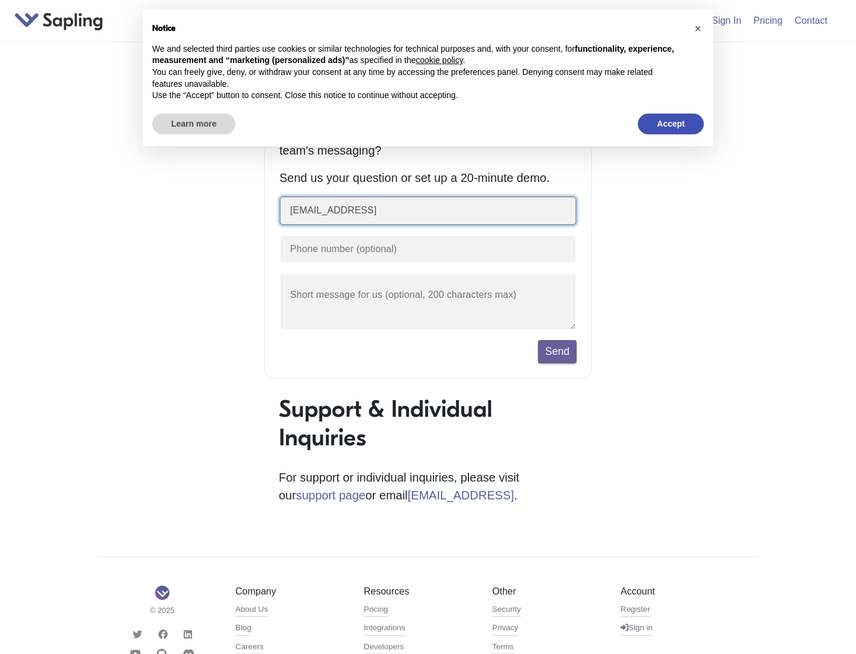
type input "[EMAIL_ADDRESS]"
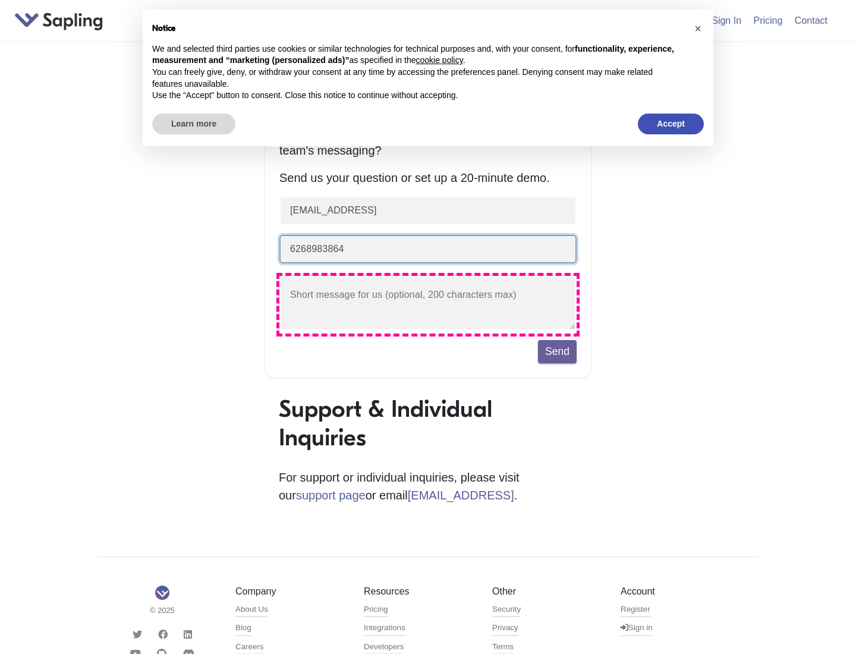
type input "6268983864"
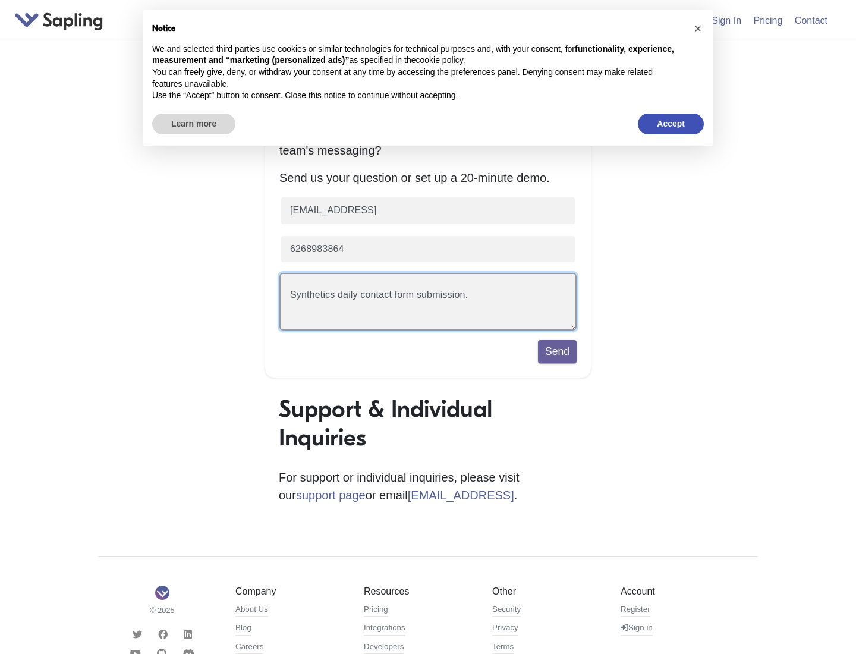
scroll to position [27, 0]
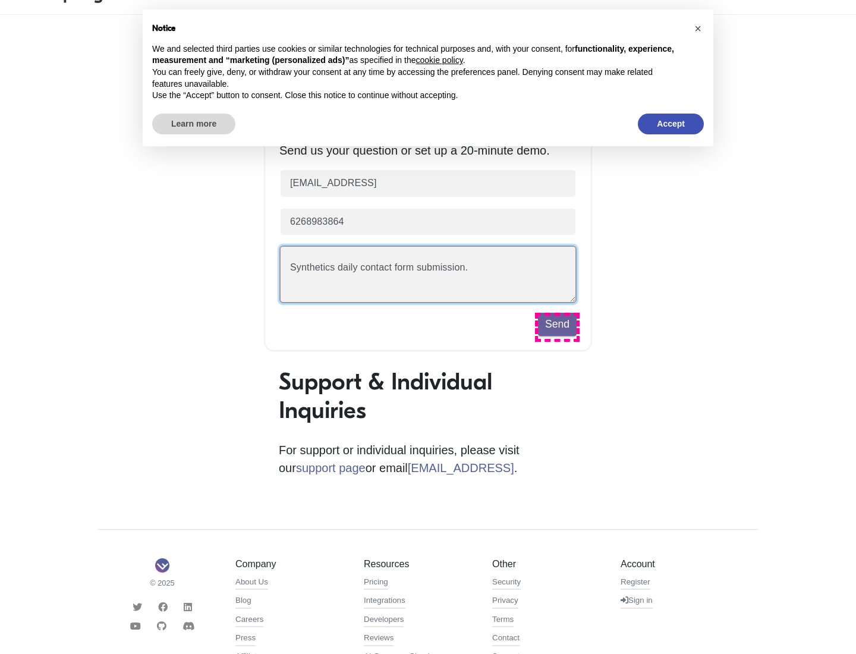
type textarea "Synthetics daily contact form submission."
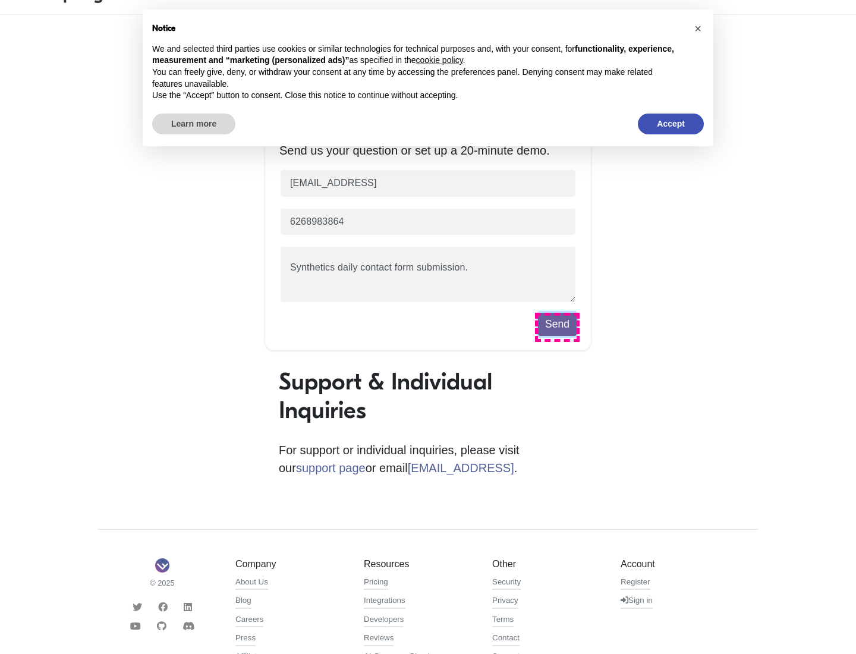
click at [557, 327] on button "Send" at bounding box center [557, 324] width 39 height 23
